Goal: Obtain resource: Obtain resource

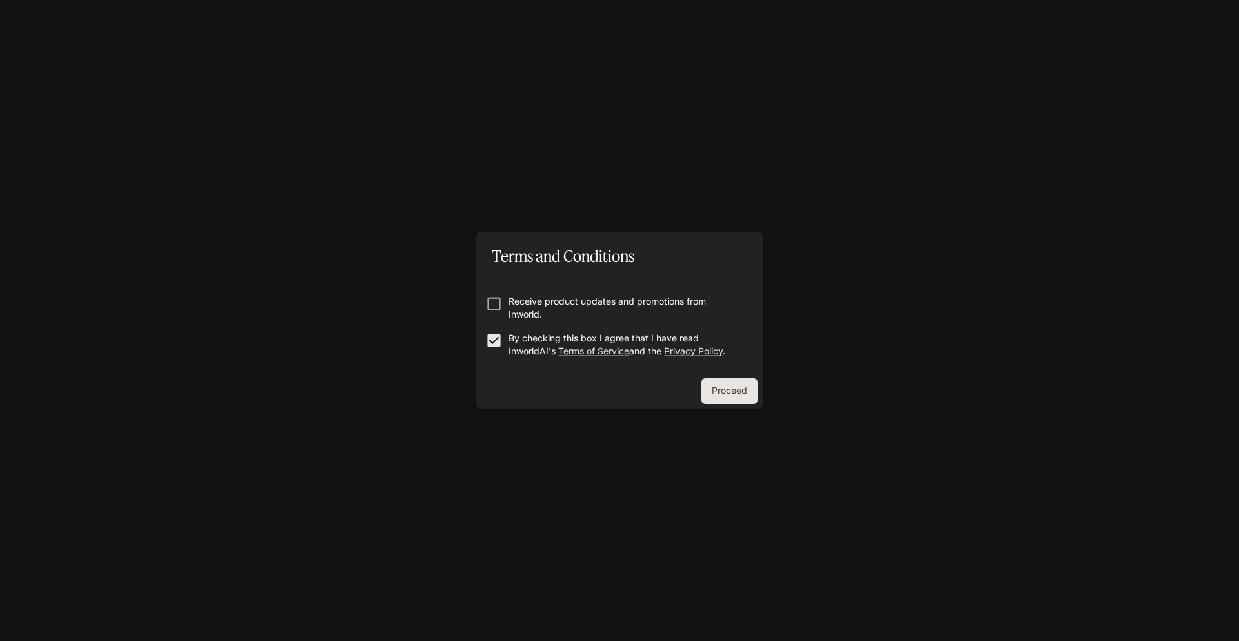
click at [766, 398] on div "Terms and Conditions Receive product updates and promotions from Inworld. By ch…" at bounding box center [619, 320] width 1239 height 641
click at [739, 392] on button "Proceed" at bounding box center [729, 391] width 56 height 26
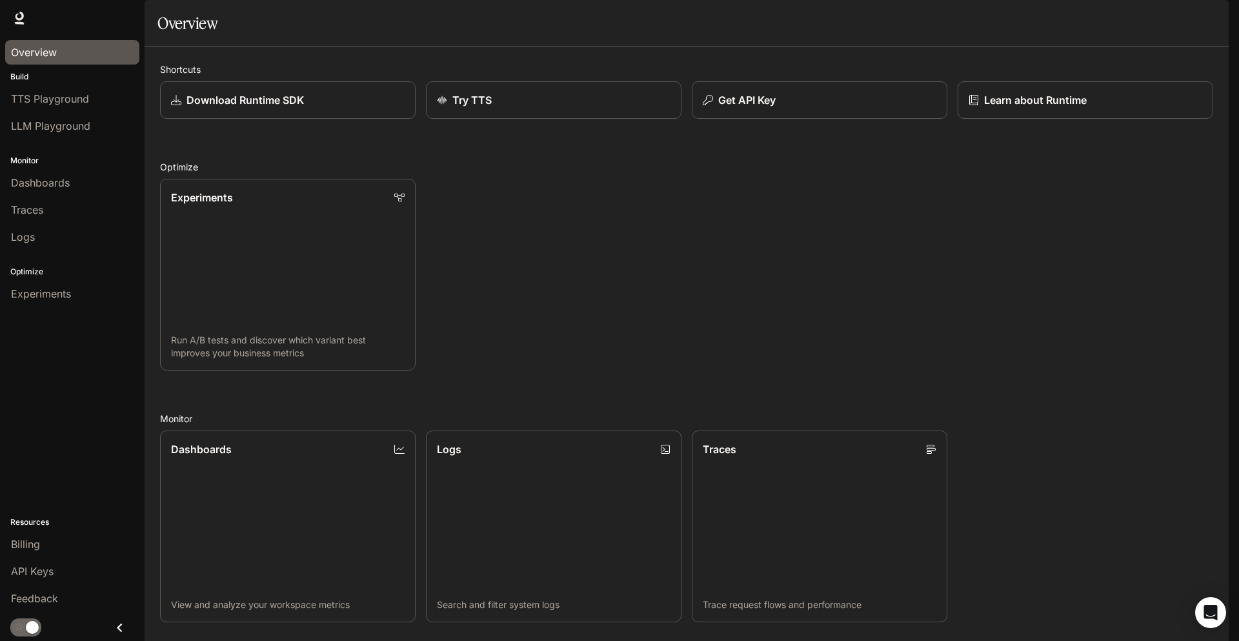
click at [64, 50] on div "Overview" at bounding box center [72, 52] width 123 height 15
click at [1130, 14] on span "Documentation" at bounding box center [1153, 18] width 64 height 16
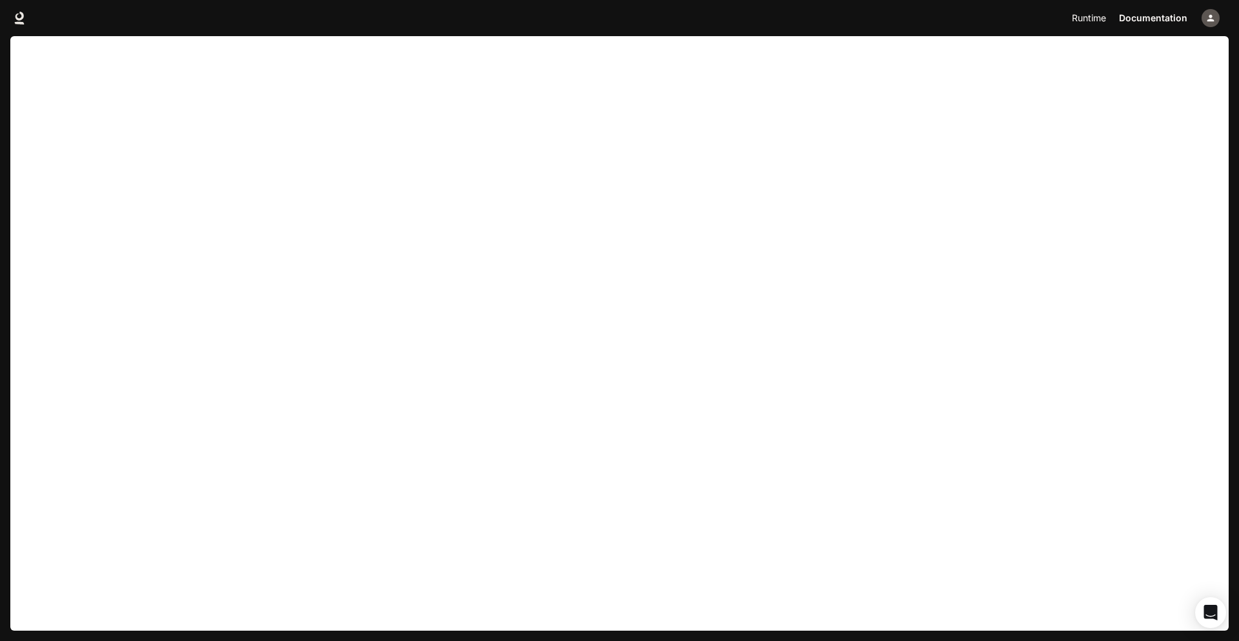
click at [1087, 21] on span "Runtime" at bounding box center [1089, 18] width 34 height 16
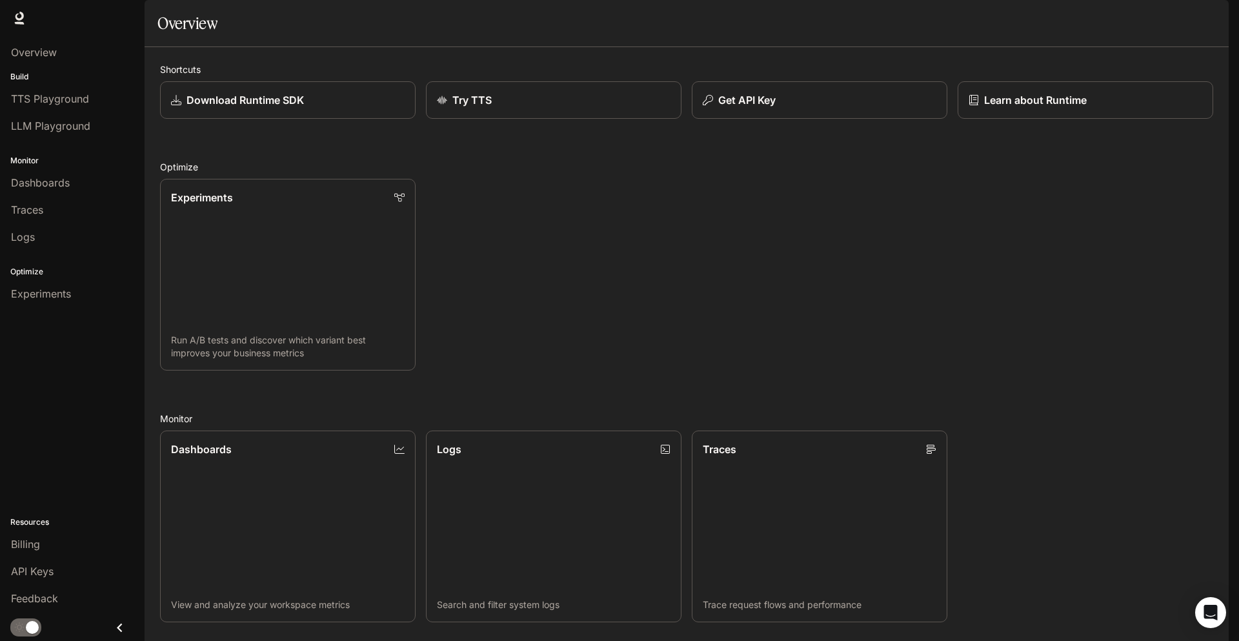
scroll to position [290, 0]
click at [60, 293] on span "Experiments" at bounding box center [41, 293] width 60 height 15
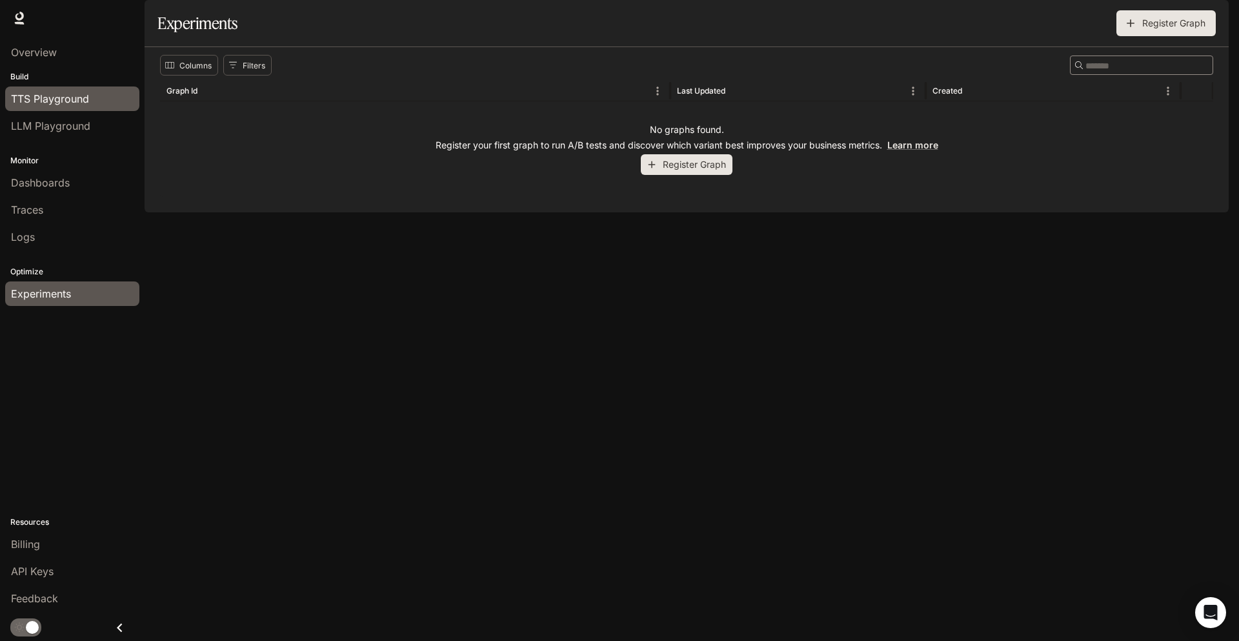
click at [77, 99] on span "TTS Playground" at bounding box center [50, 98] width 78 height 15
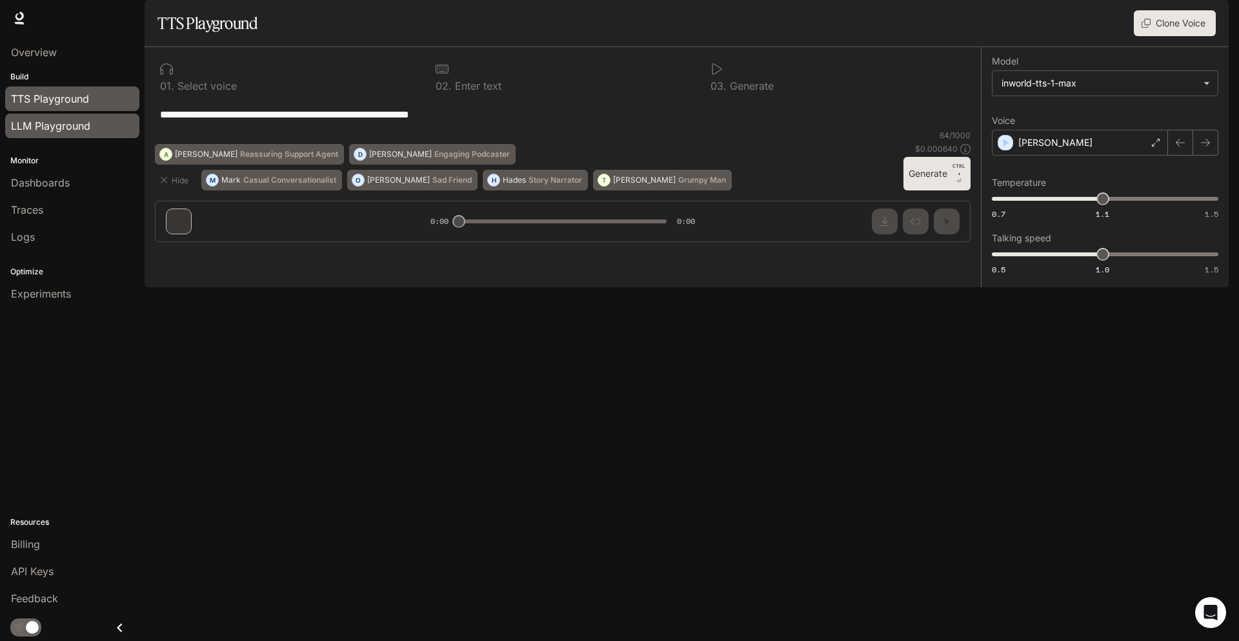
click at [87, 137] on link "LLM Playground" at bounding box center [72, 126] width 134 height 25
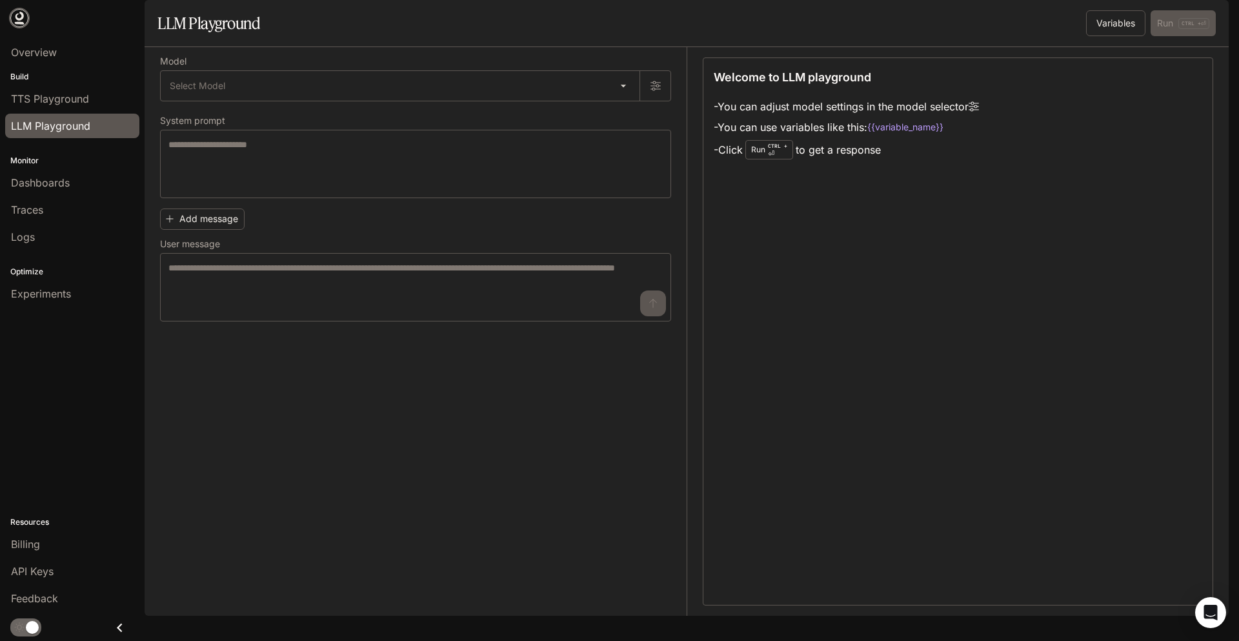
click at [22, 15] on icon at bounding box center [19, 16] width 8 height 9
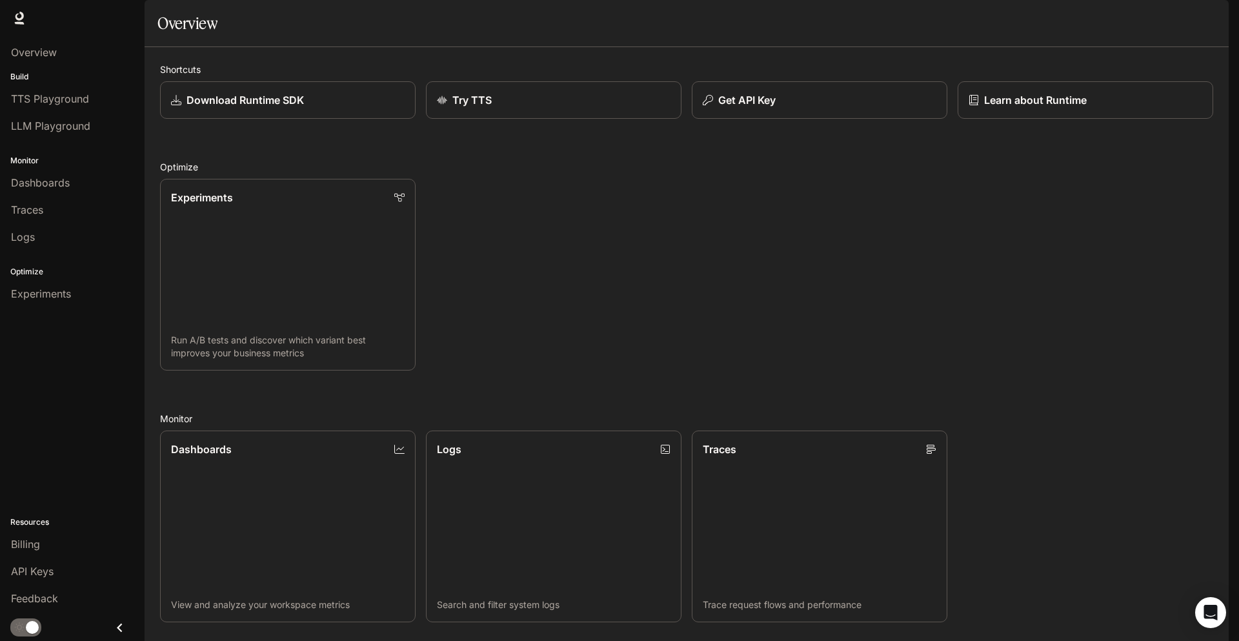
click at [151, 90] on div "Shortcuts Download Runtime SDK Try TTS Get API Key Learn about Runtime Optimize…" at bounding box center [687, 468] width 1084 height 842
drag, startPoint x: 151, startPoint y: 90, endPoint x: 892, endPoint y: 475, distance: 834.6
click at [892, 475] on div "Shortcuts Download Runtime SDK Try TTS Get API Key Learn about Runtime Optimize…" at bounding box center [687, 468] width 1084 height 842
copy body "Shortcuts Download Runtime SDK Try TTS Get API Key Learn about Runtime Optimize…"
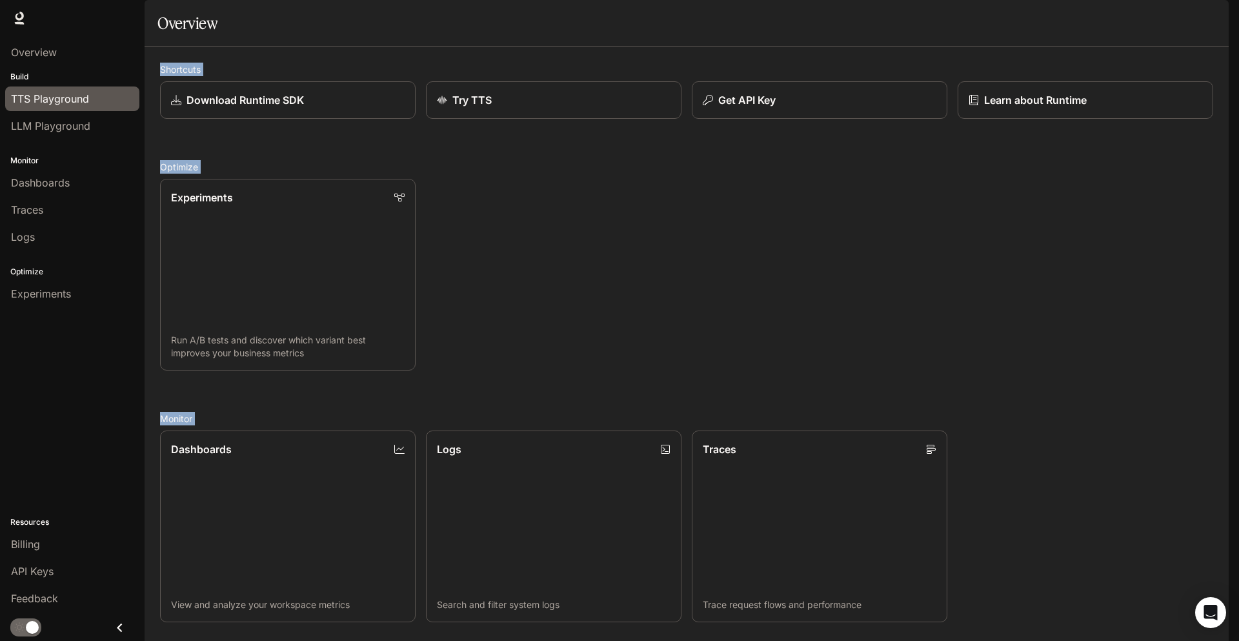
click at [59, 90] on link "TTS Playground" at bounding box center [72, 98] width 134 height 25
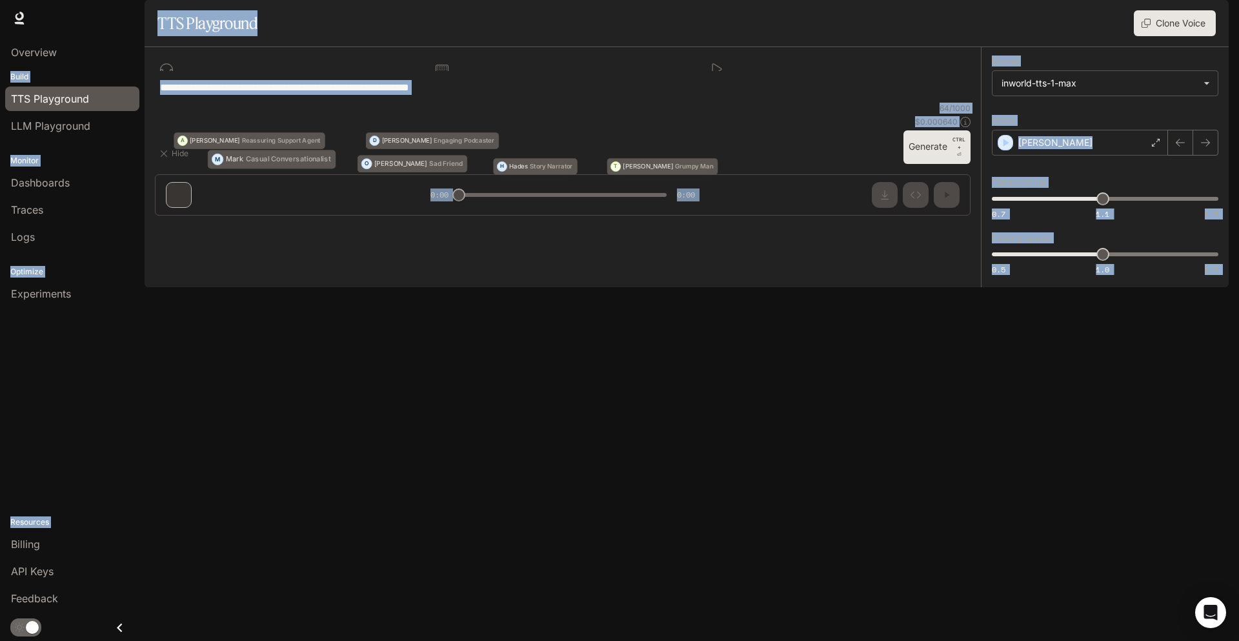
click at [471, 103] on div "**********" at bounding box center [563, 87] width 816 height 31
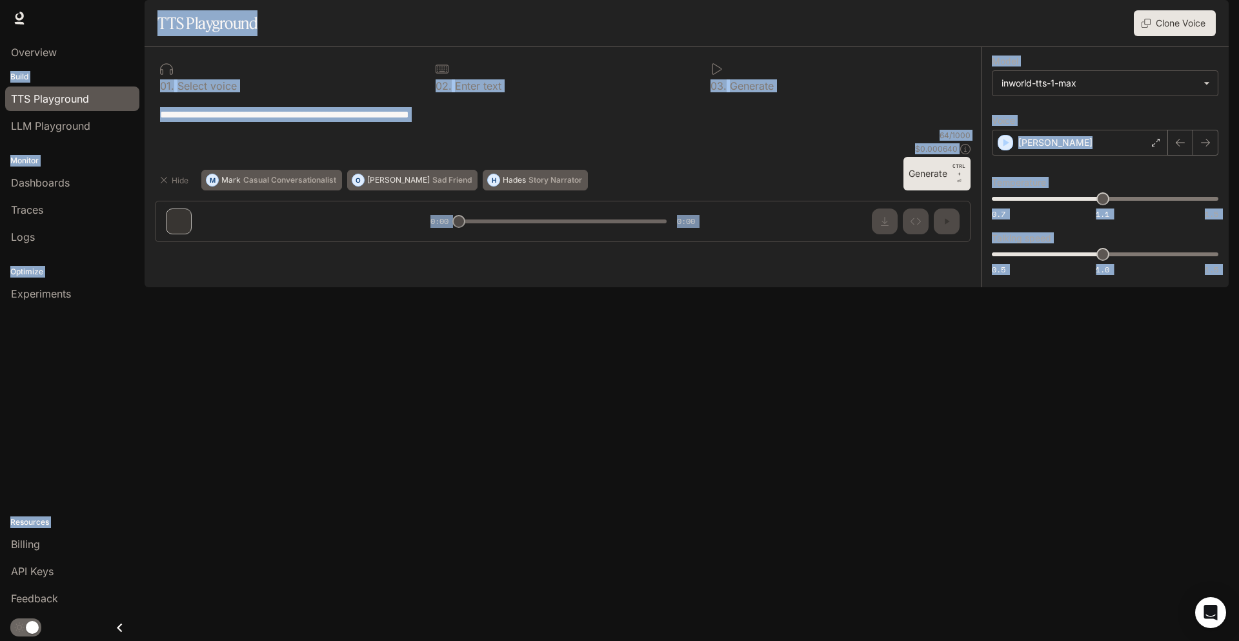
click at [496, 130] on div "**********" at bounding box center [563, 114] width 816 height 31
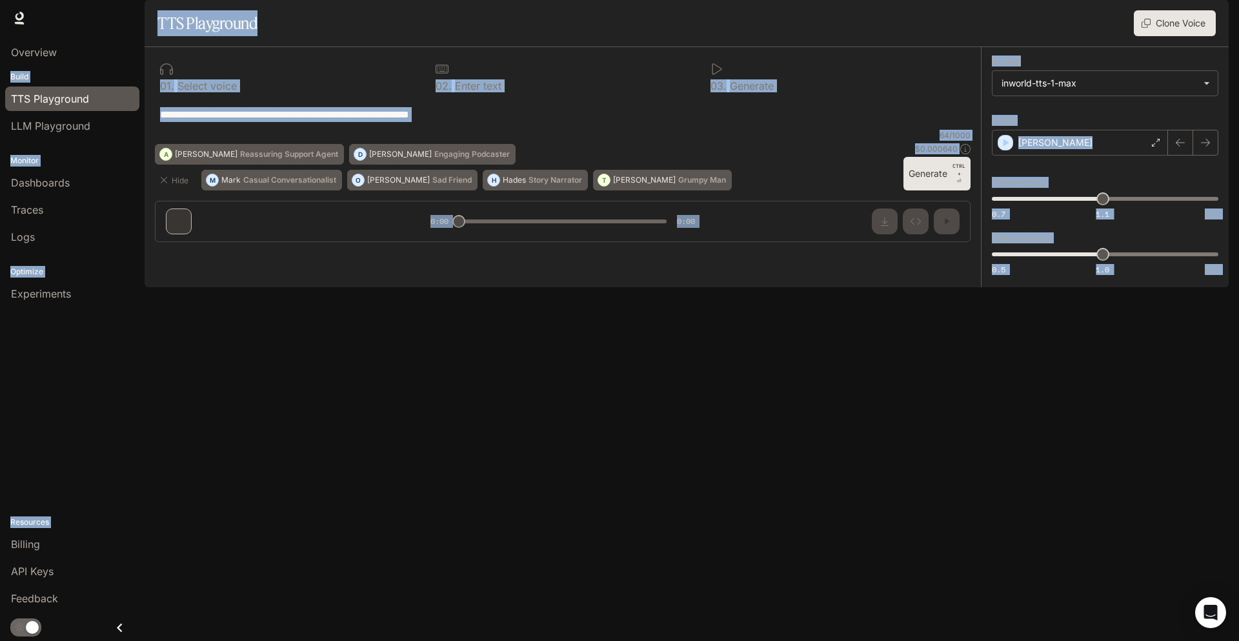
click at [525, 130] on div "**********" at bounding box center [563, 114] width 816 height 31
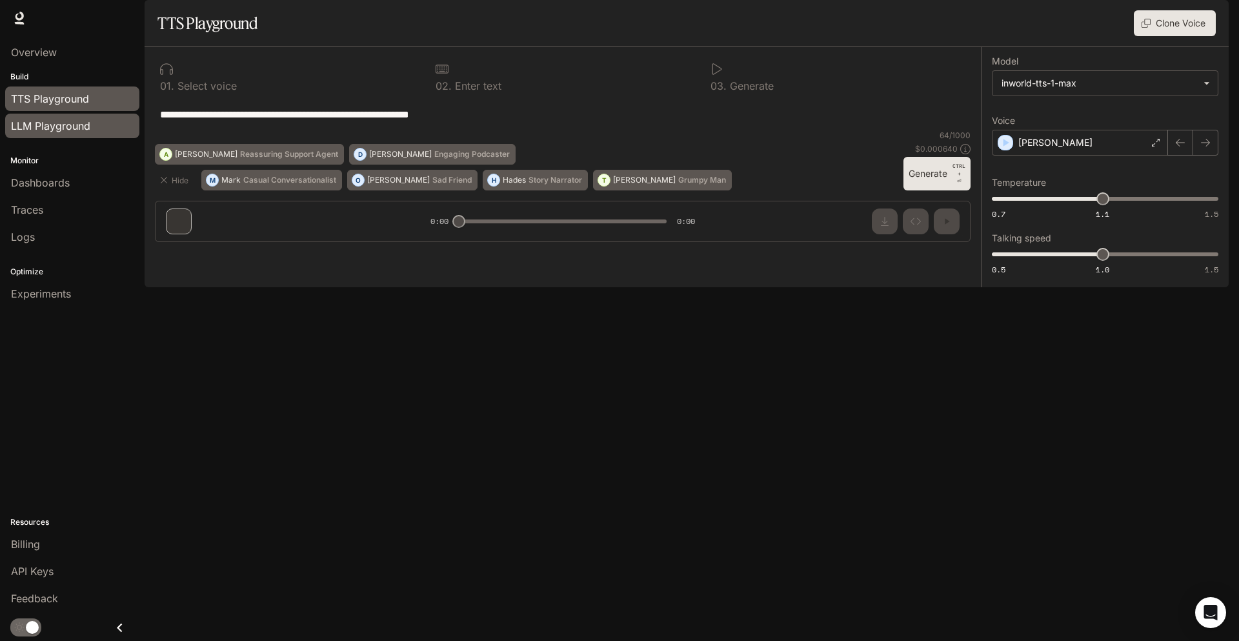
click at [93, 125] on div "LLM Playground" at bounding box center [72, 125] width 123 height 15
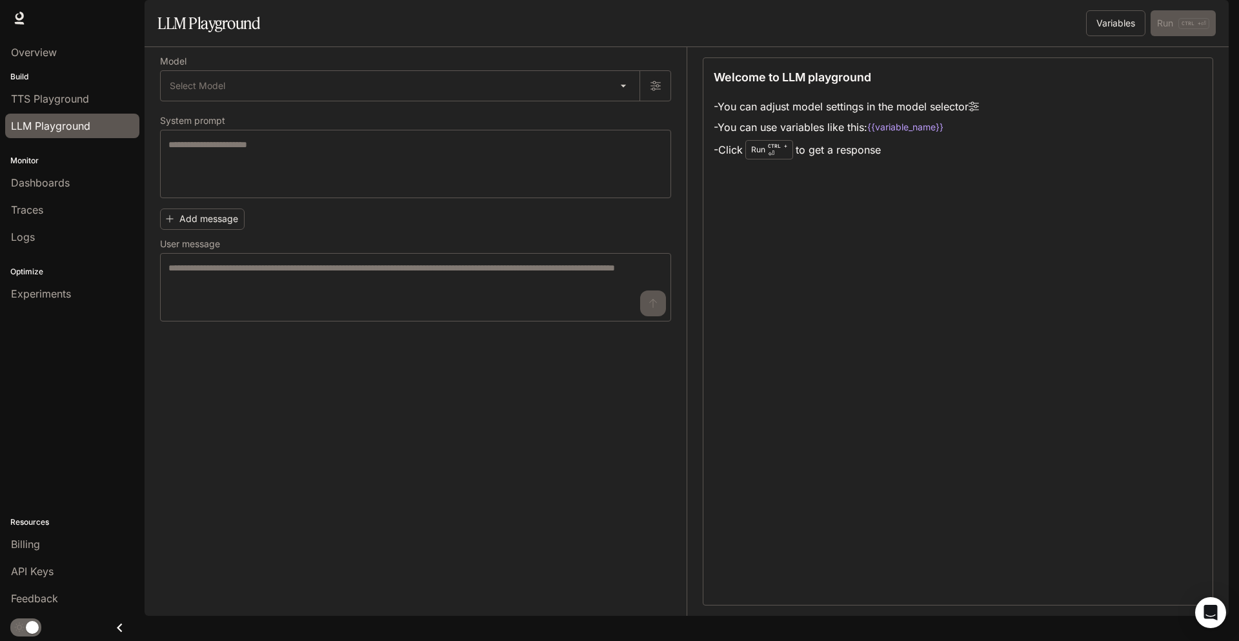
click at [1216, 20] on div "button" at bounding box center [1210, 18] width 18 height 18
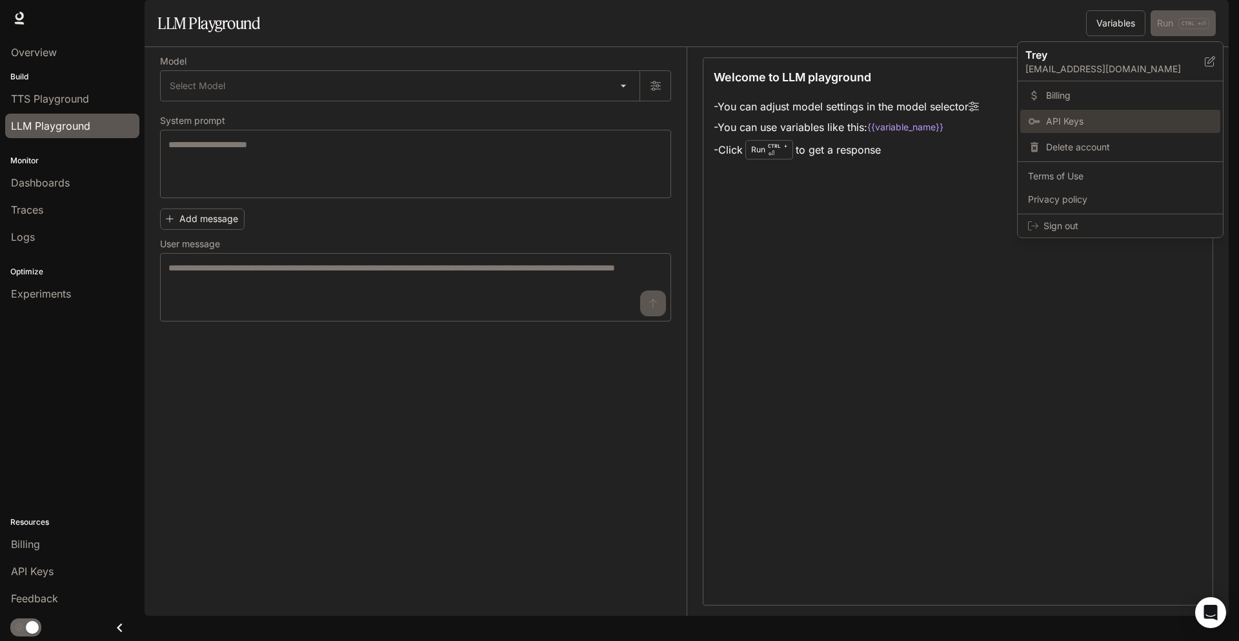
click at [1112, 128] on span "API Keys" at bounding box center [1129, 121] width 166 height 13
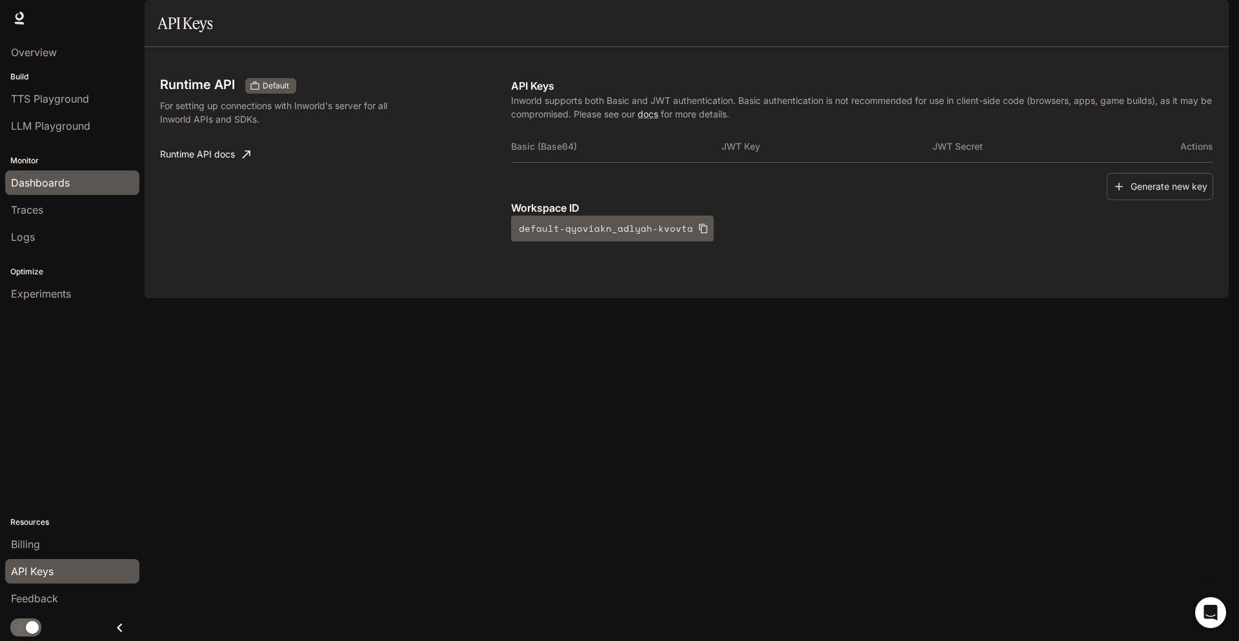
click at [54, 183] on span "Dashboards" at bounding box center [40, 182] width 59 height 15
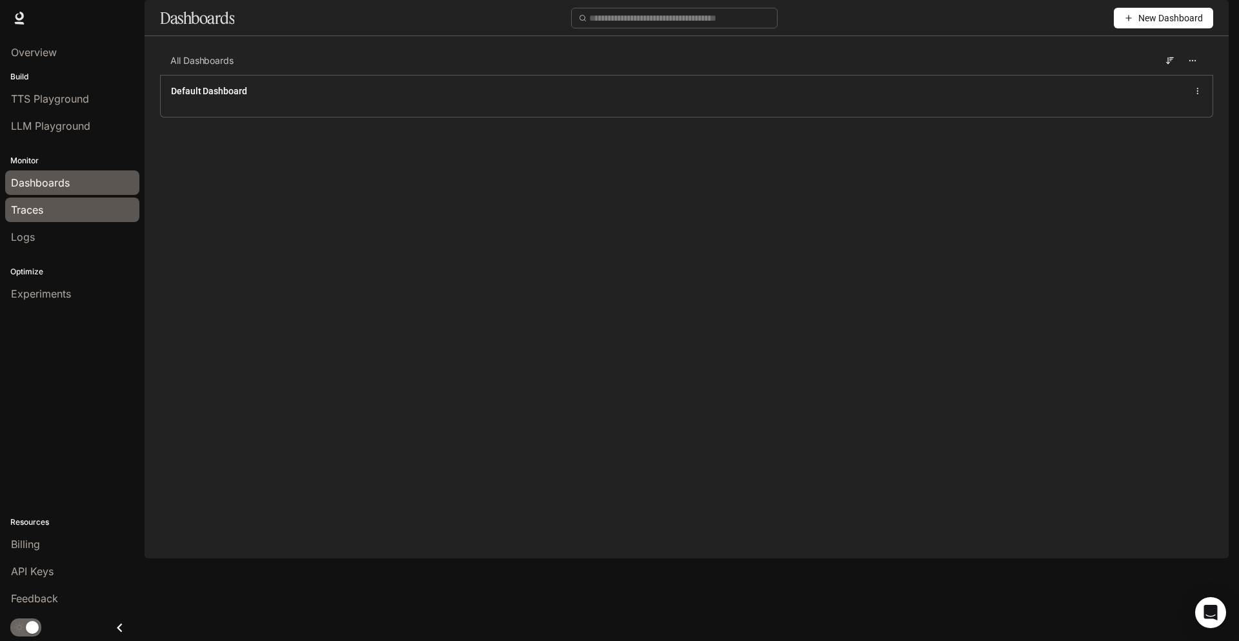
click at [84, 210] on div "Traces" at bounding box center [72, 209] width 123 height 15
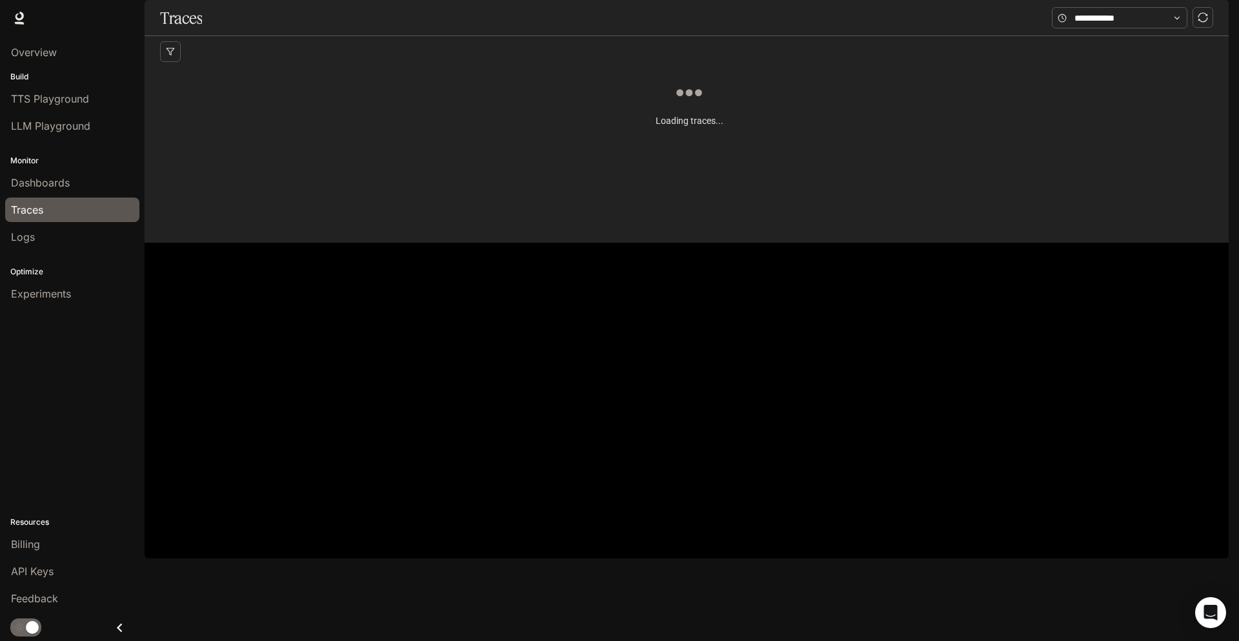
click at [82, 196] on li "Traces" at bounding box center [72, 209] width 145 height 27
click at [84, 186] on div "Dashboards" at bounding box center [72, 182] width 123 height 15
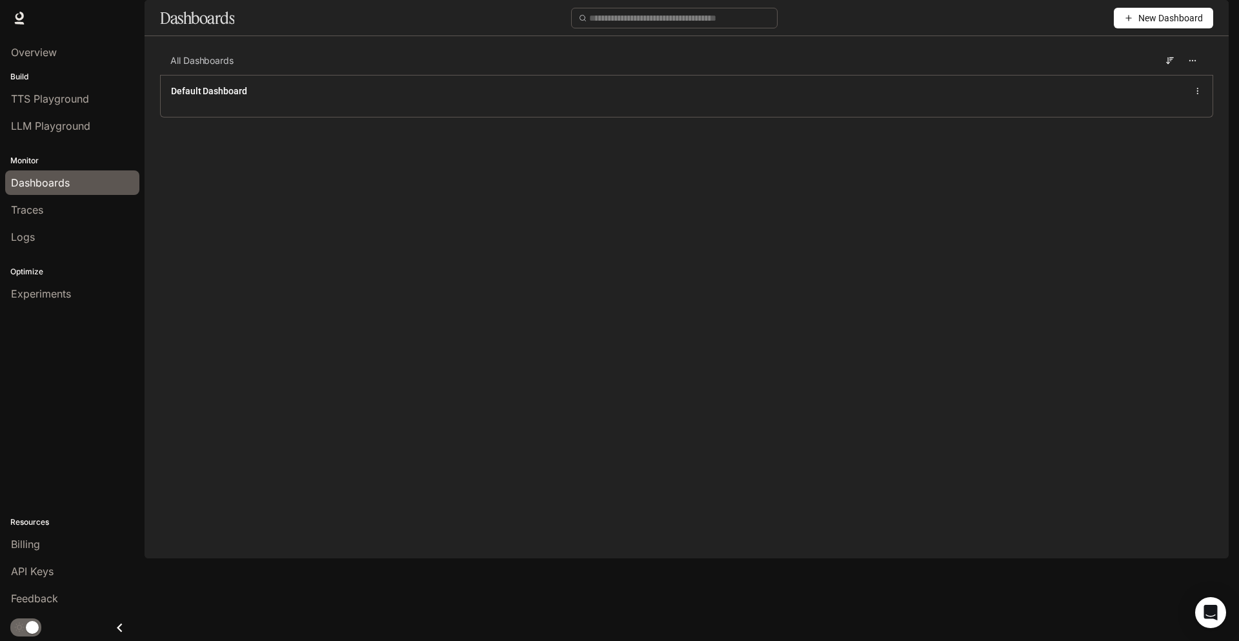
click at [1179, 25] on span "New Dashboard" at bounding box center [1170, 18] width 65 height 14
click at [1168, 77] on div "Create dashboard" at bounding box center [1148, 82] width 107 height 14
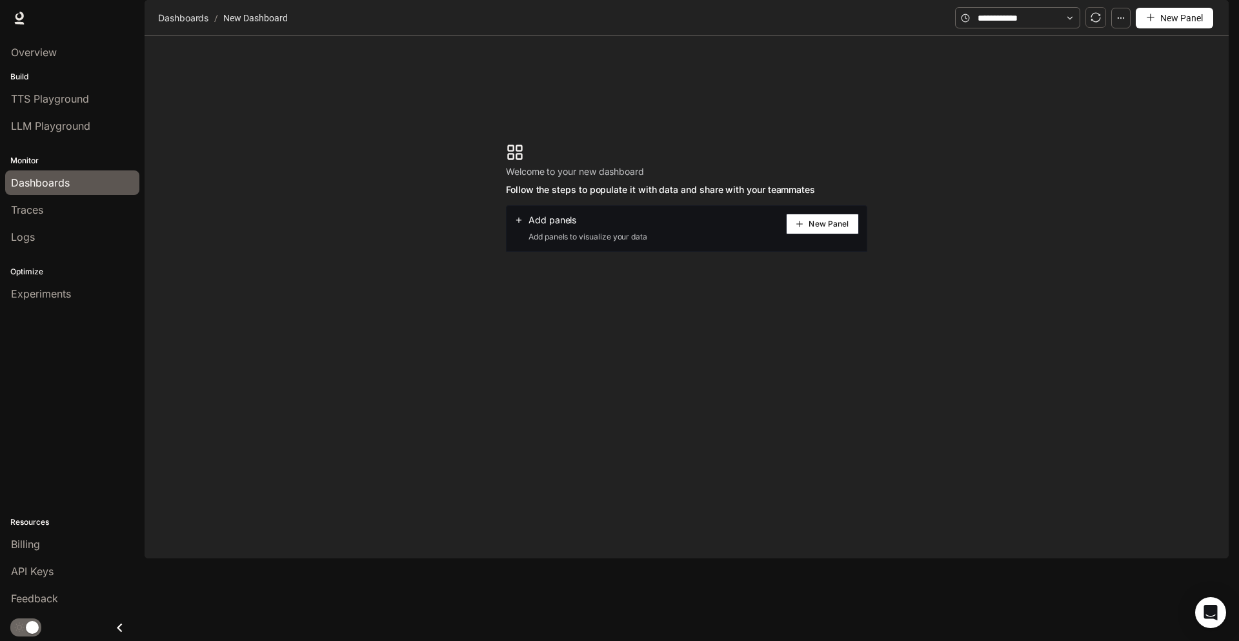
click at [830, 234] on button "New Panel" at bounding box center [822, 224] width 73 height 21
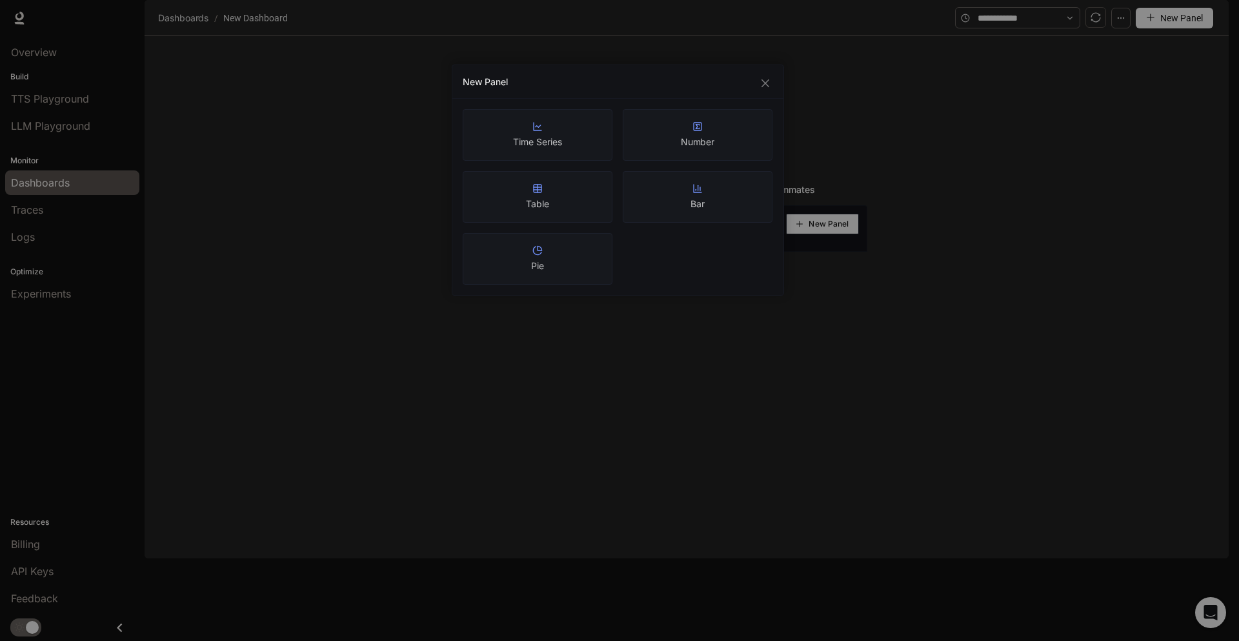
click at [388, 303] on div "New Panel Time Series Number Table Bar Pie" at bounding box center [619, 320] width 1239 height 641
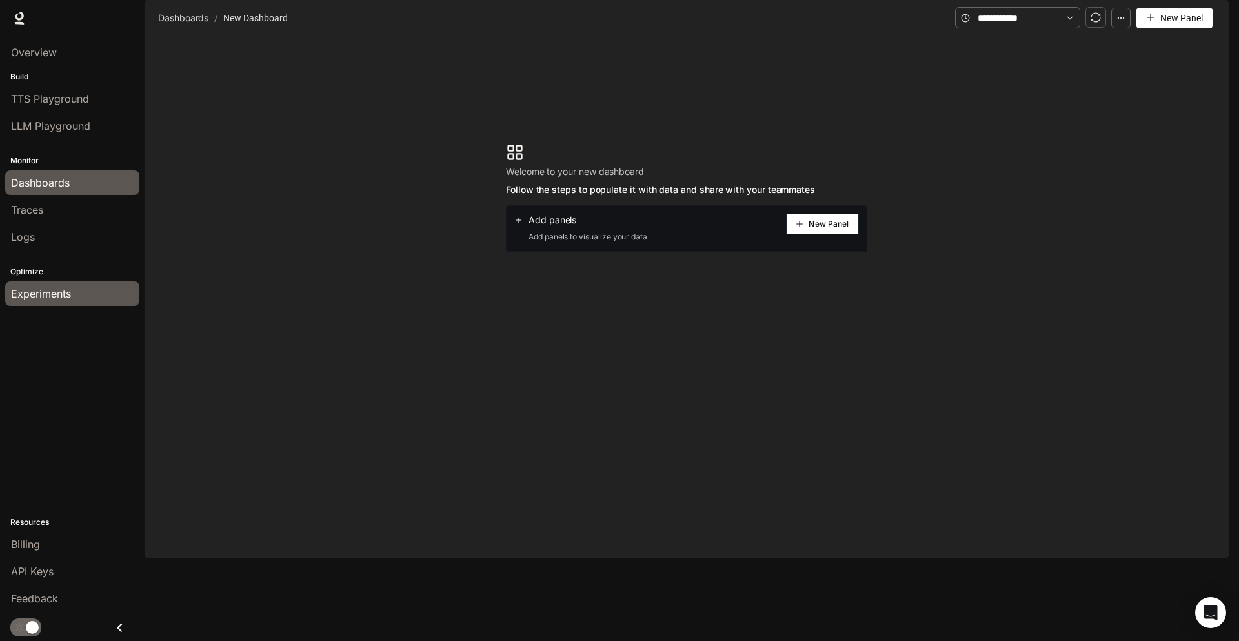
click at [54, 297] on span "Experiments" at bounding box center [41, 293] width 60 height 15
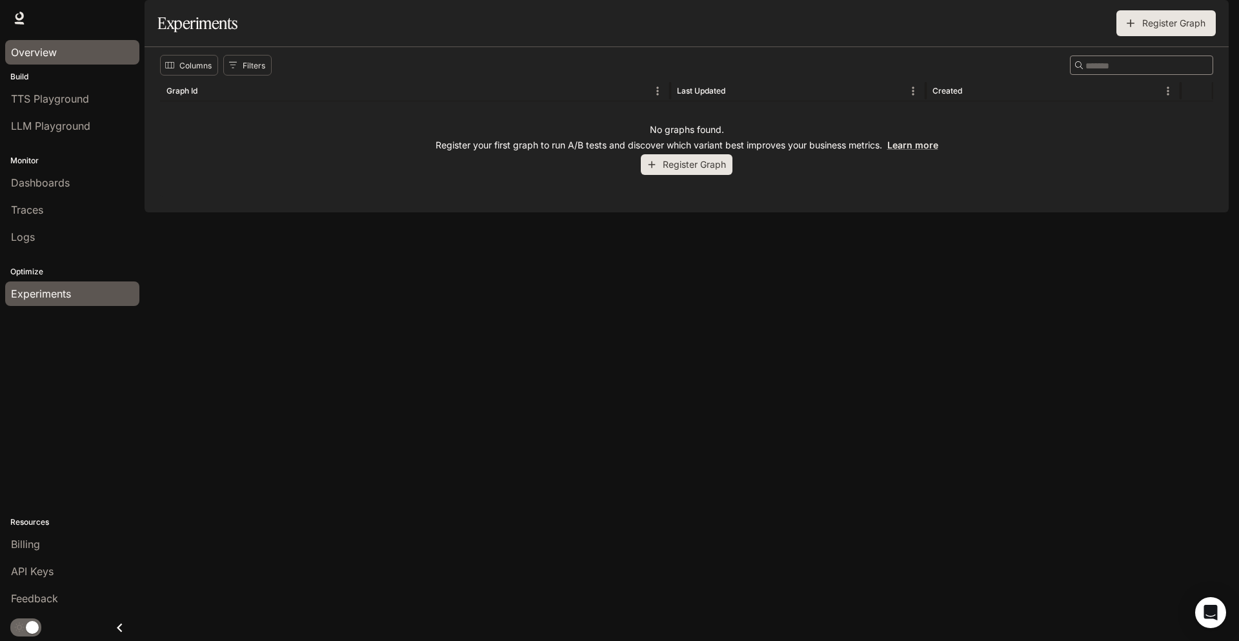
click at [68, 60] on link "Overview" at bounding box center [72, 52] width 134 height 25
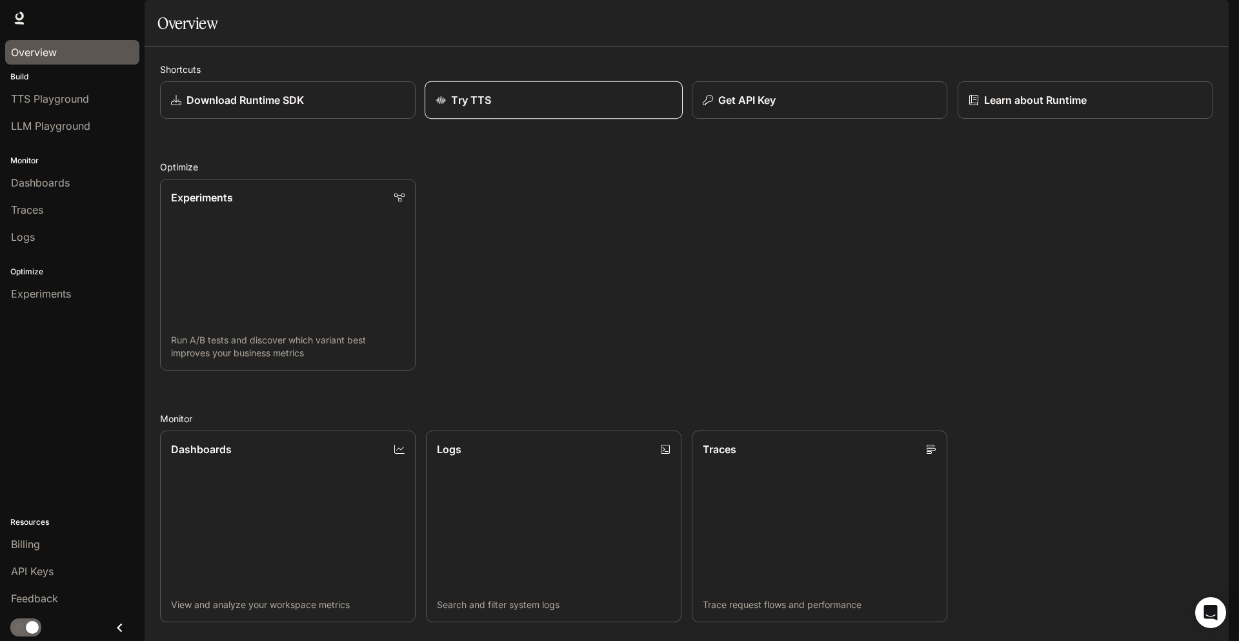
click at [542, 119] on link "Try TTS" at bounding box center [554, 100] width 258 height 38
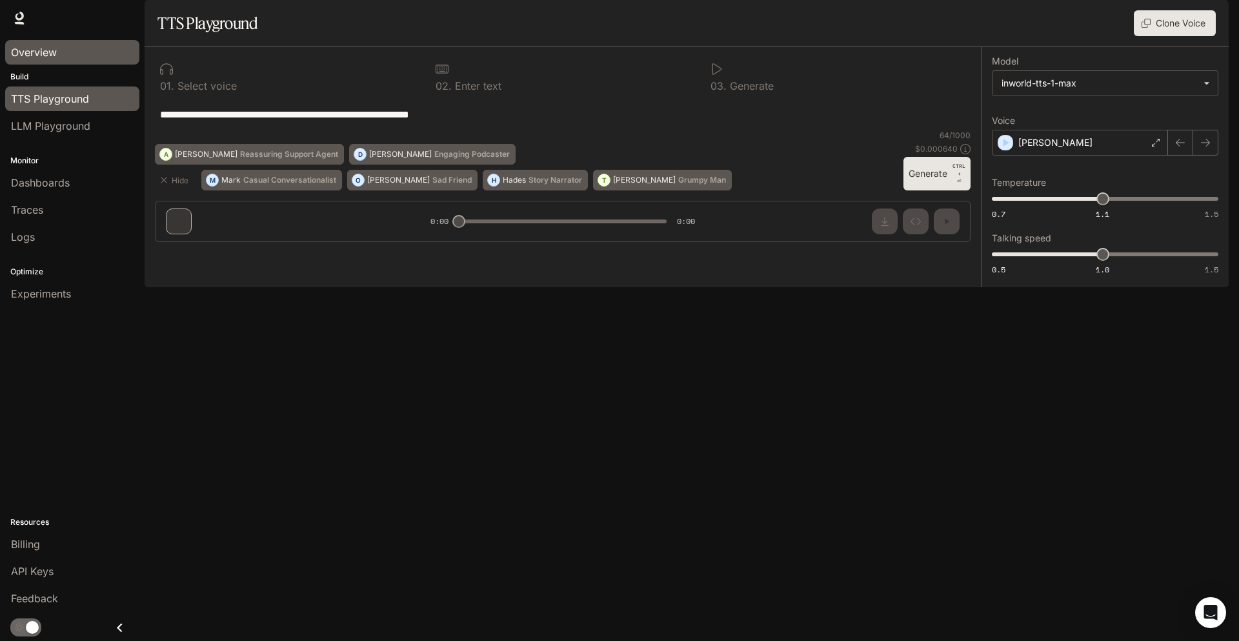
click at [94, 54] on div "Overview" at bounding box center [72, 52] width 123 height 15
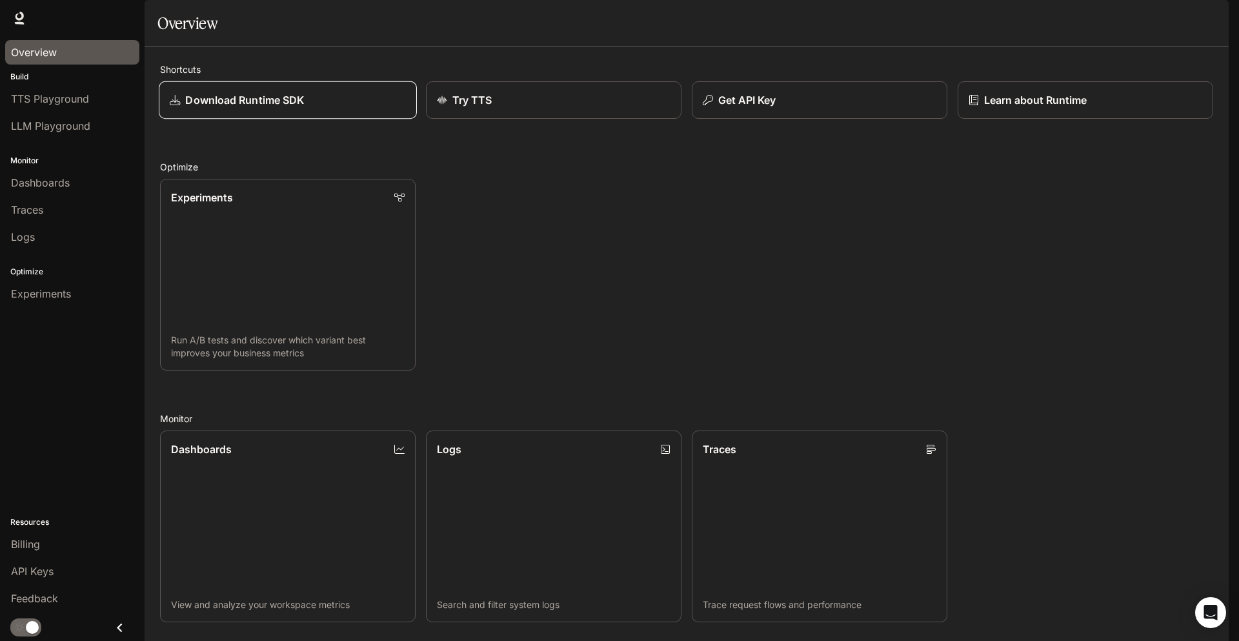
click at [339, 108] on div "Download Runtime SDK" at bounding box center [288, 99] width 236 height 15
click at [1061, 108] on p "Learn about Runtime" at bounding box center [1035, 99] width 104 height 15
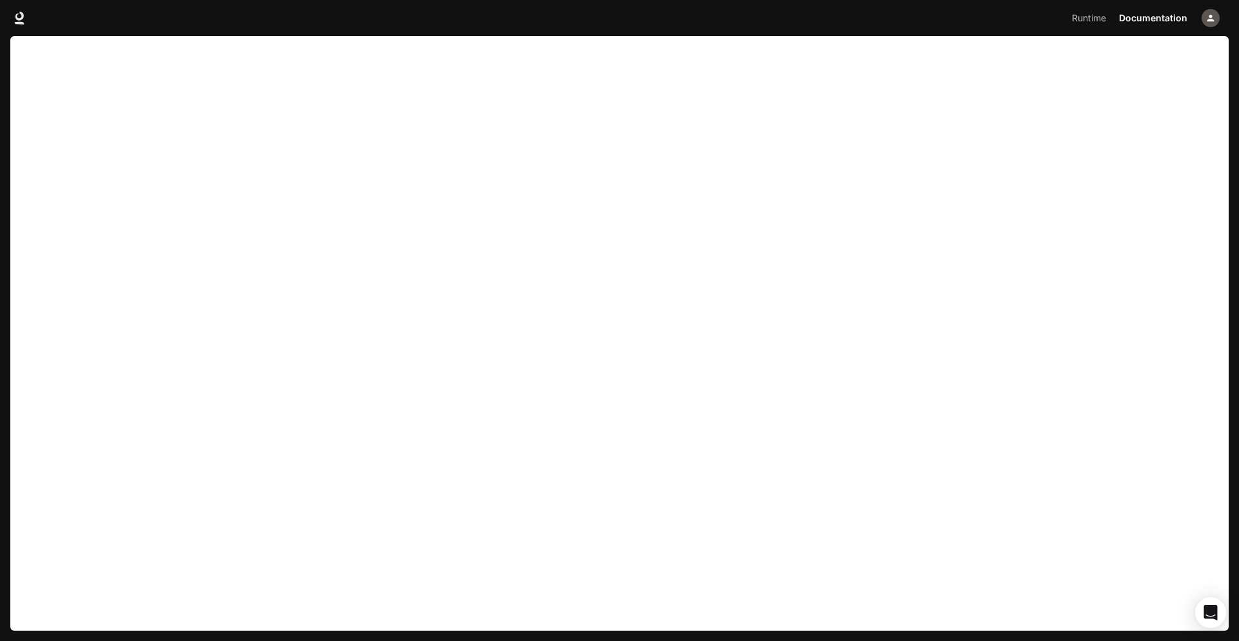
click at [10, 25] on div "Runtime Runtime Documentation Documentation" at bounding box center [619, 18] width 1239 height 36
click at [14, 15] on icon at bounding box center [19, 18] width 13 height 13
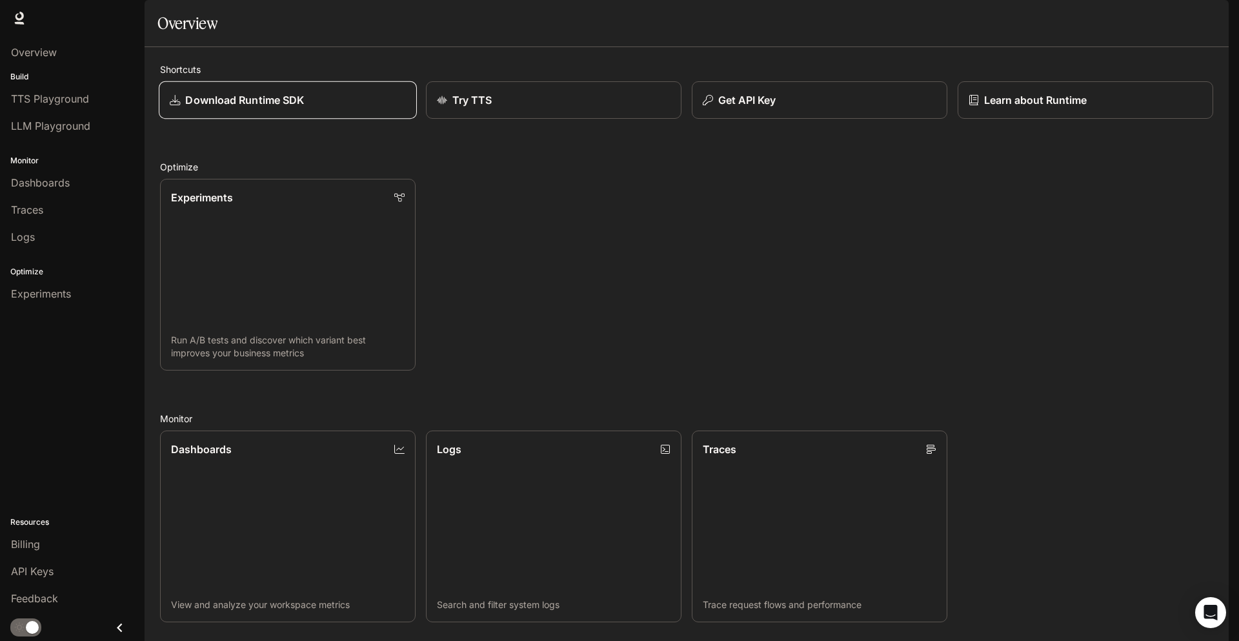
click at [300, 108] on p "Download Runtime SDK" at bounding box center [244, 99] width 119 height 15
click at [766, 119] on button "Get API Key" at bounding box center [819, 100] width 258 height 38
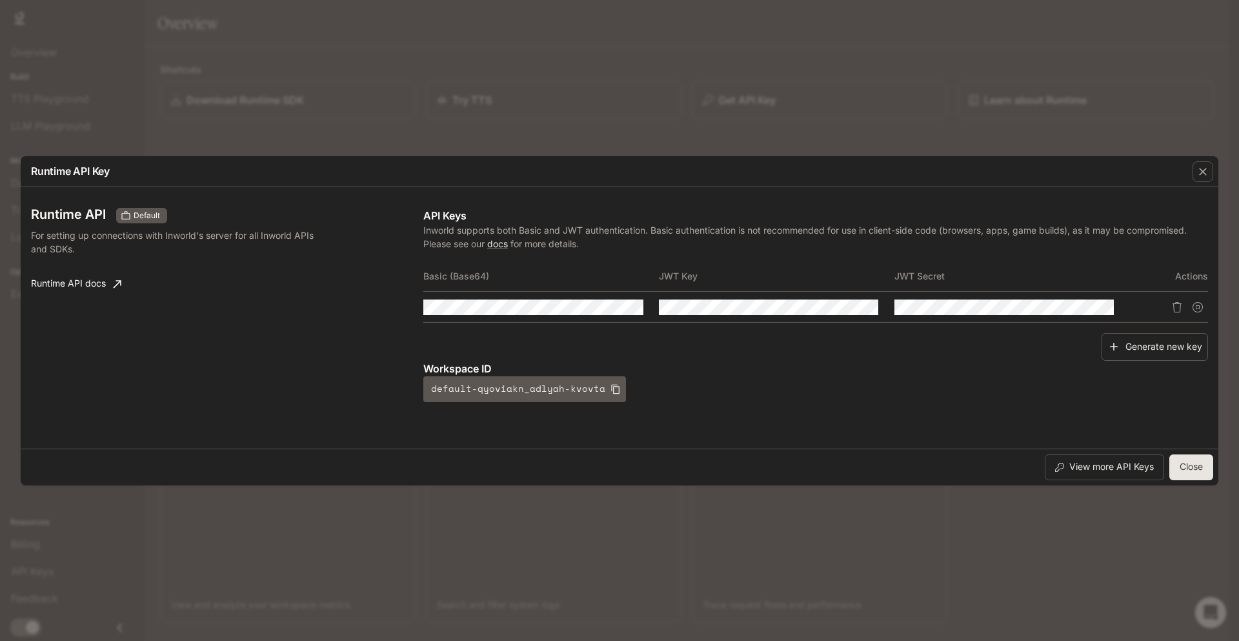
click at [1197, 468] on button "Close" at bounding box center [1191, 467] width 44 height 26
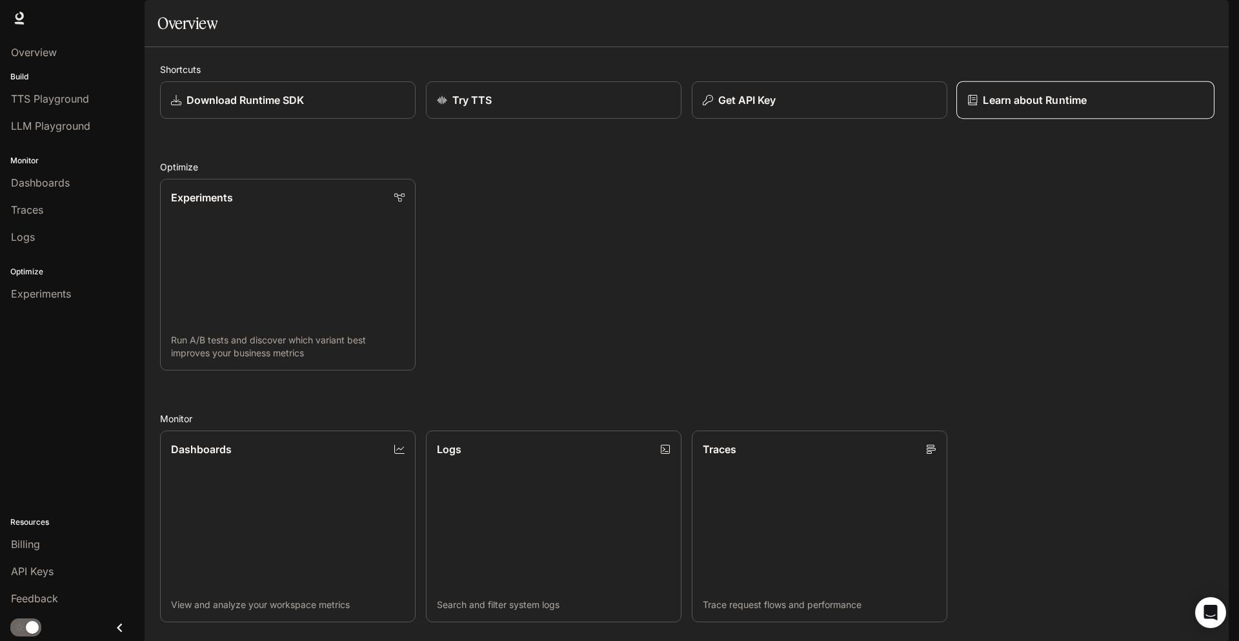
click at [1028, 108] on p "Learn about Runtime" at bounding box center [1035, 99] width 104 height 15
click at [766, 119] on button "Get API Key" at bounding box center [819, 100] width 258 height 38
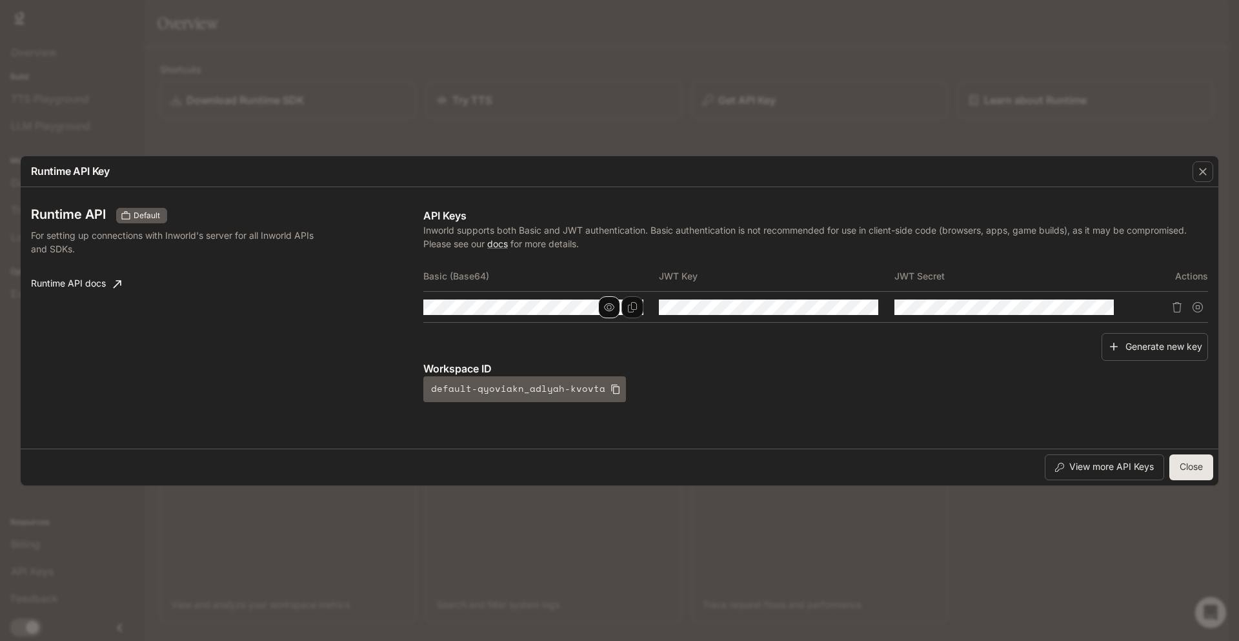
click at [606, 306] on icon "button" at bounding box center [609, 307] width 10 height 10
click at [838, 308] on button "button" at bounding box center [845, 307] width 22 height 22
click at [1080, 310] on icon "button" at bounding box center [1079, 307] width 10 height 8
drag, startPoint x: 979, startPoint y: 277, endPoint x: 424, endPoint y: 278, distance: 554.9
click at [424, 278] on tr "Basic (Base64) JWT Key JWT Secret Actions" at bounding box center [815, 276] width 785 height 31
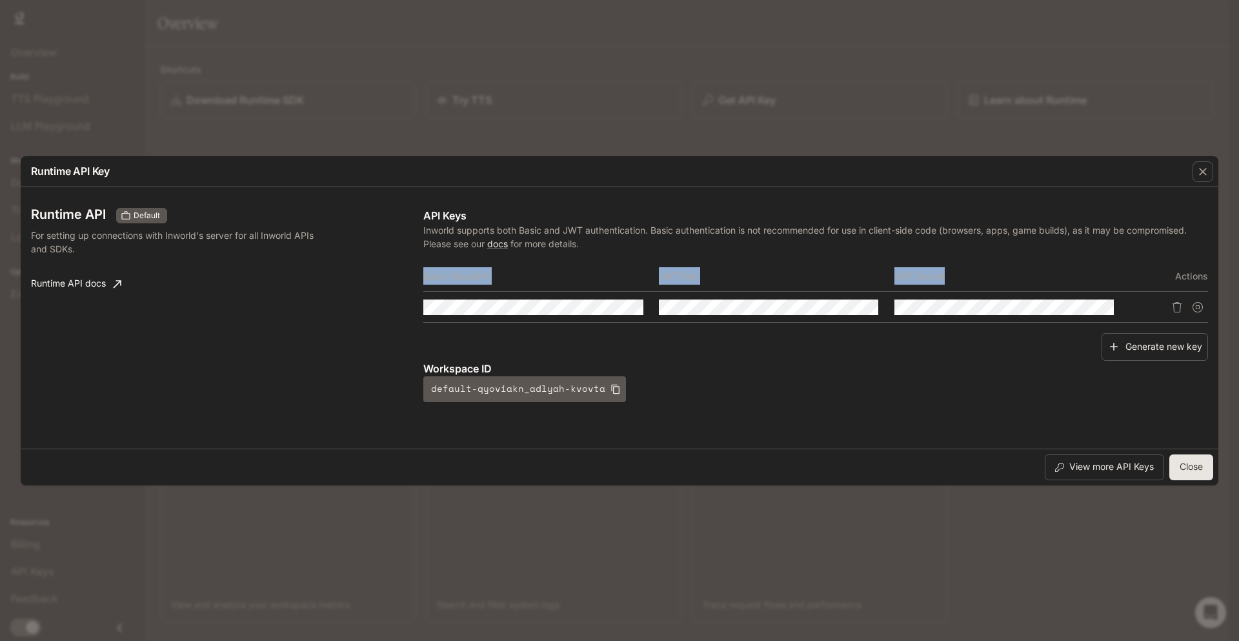
copy tr "Basic (Base64) JWT Key JWT Secret"
click at [636, 310] on icon "Copy Basic (Base64)" at bounding box center [632, 307] width 10 height 10
click at [1200, 179] on div "button" at bounding box center [1202, 171] width 21 height 21
